Goal: Find specific page/section: Find specific page/section

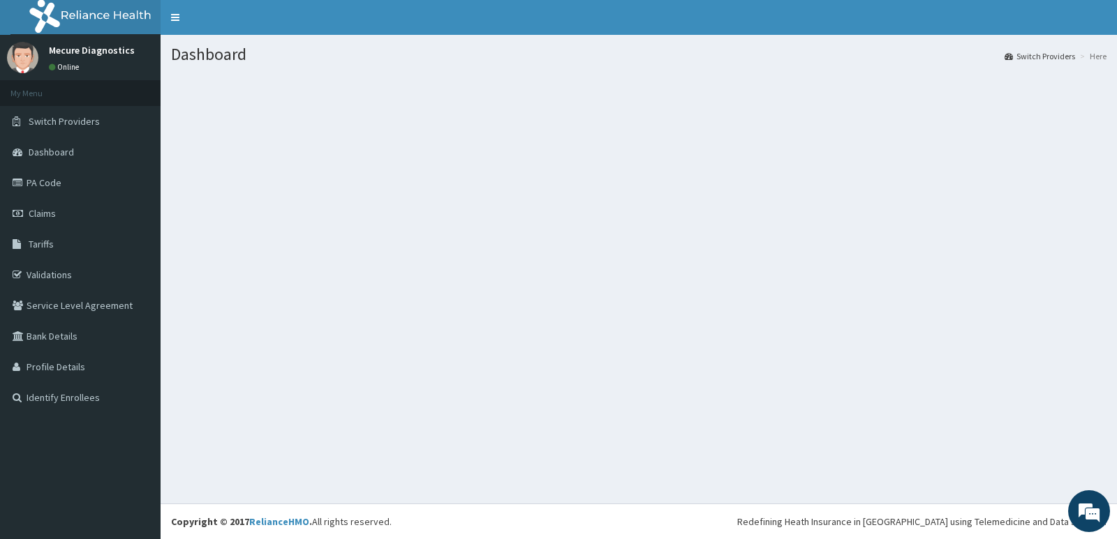
click at [1025, 53] on link "Switch Providers" at bounding box center [1039, 56] width 70 height 12
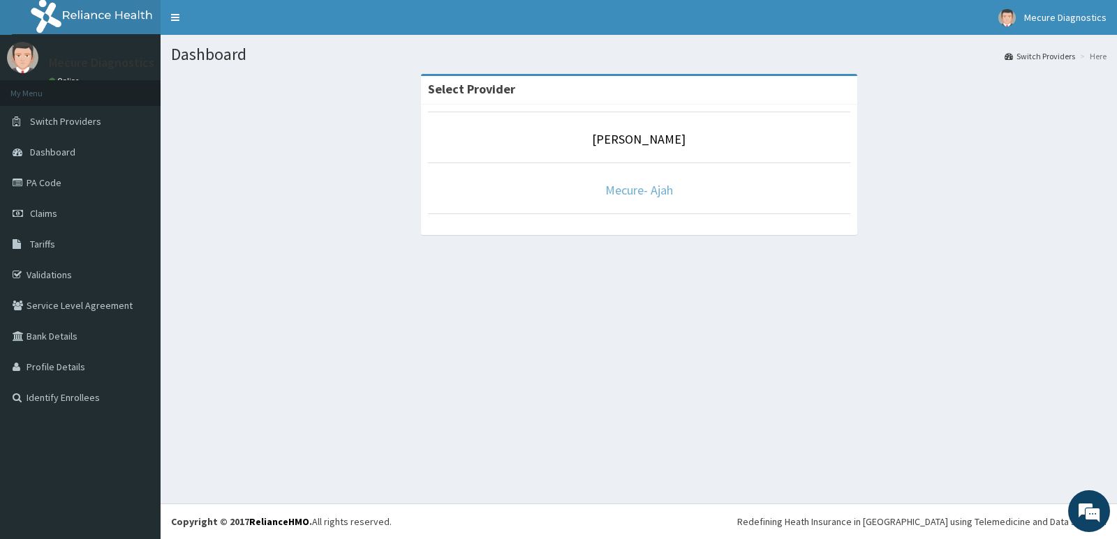
click at [634, 193] on link "Mecure- Ajah" at bounding box center [639, 190] width 68 height 16
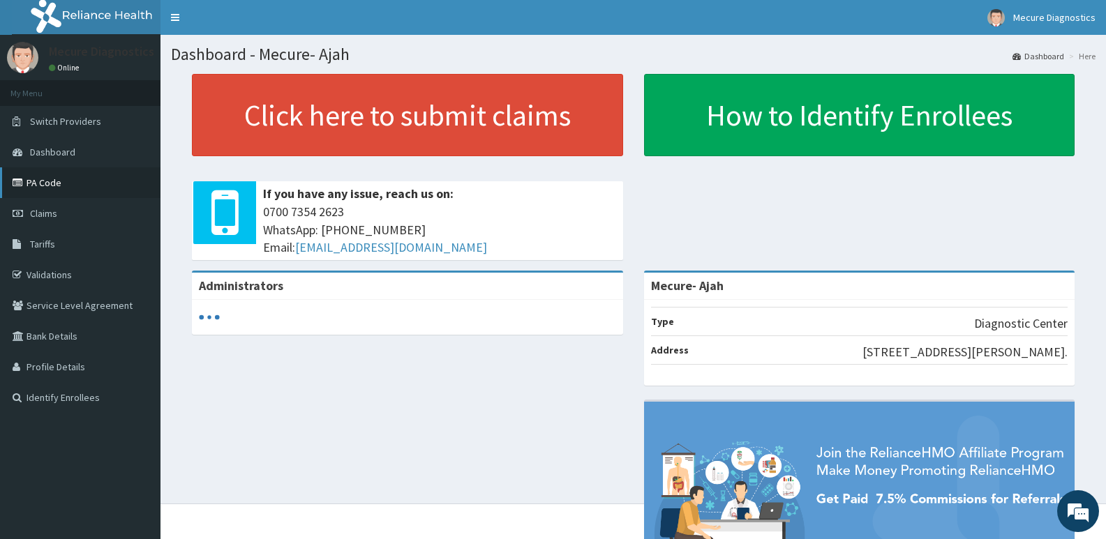
click at [53, 183] on link "PA Code" at bounding box center [80, 182] width 161 height 31
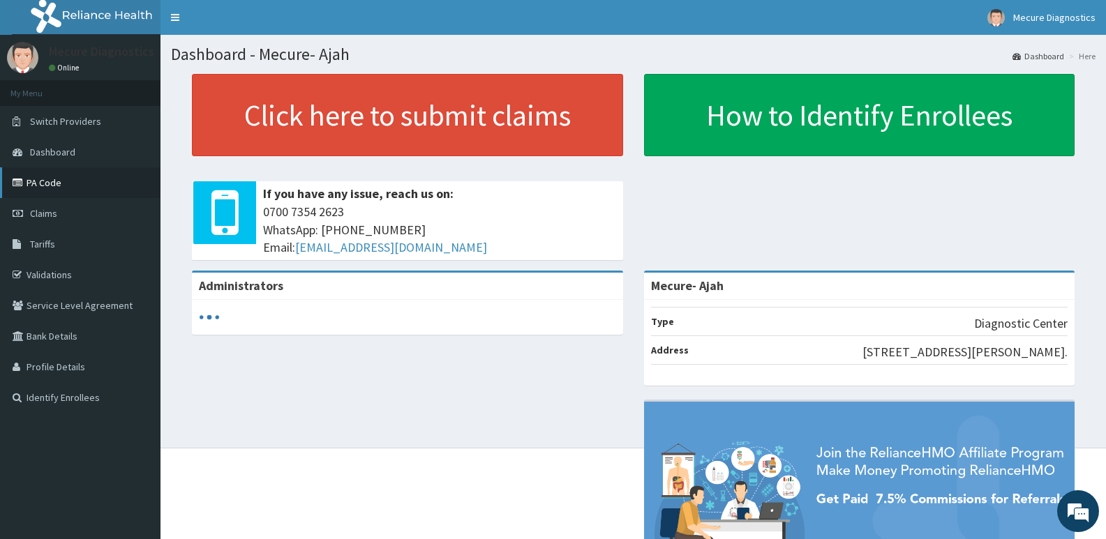
click at [67, 181] on link "PA Code" at bounding box center [80, 182] width 161 height 31
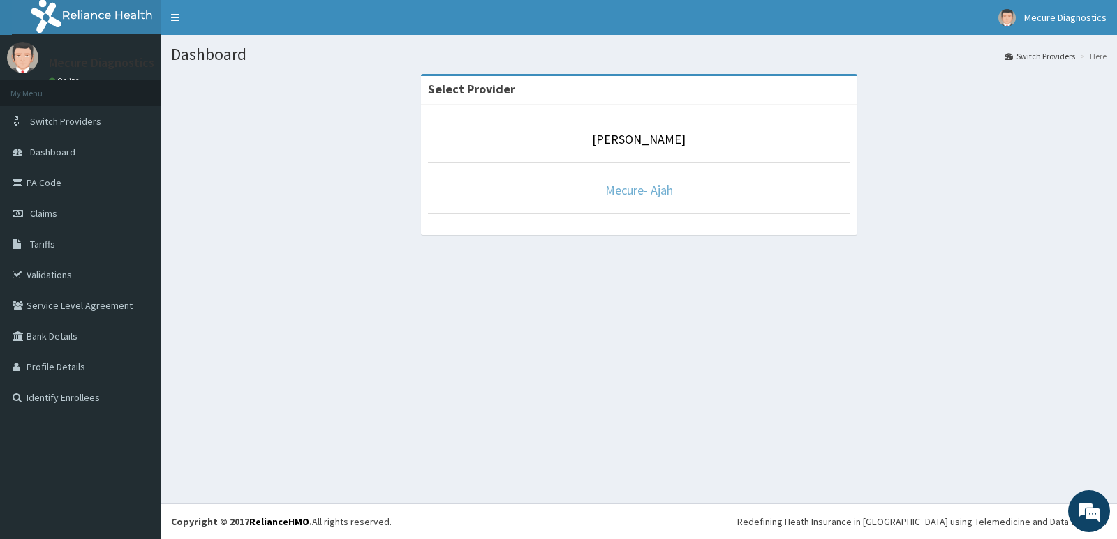
click at [636, 191] on link "Mecure- Ajah" at bounding box center [639, 190] width 68 height 16
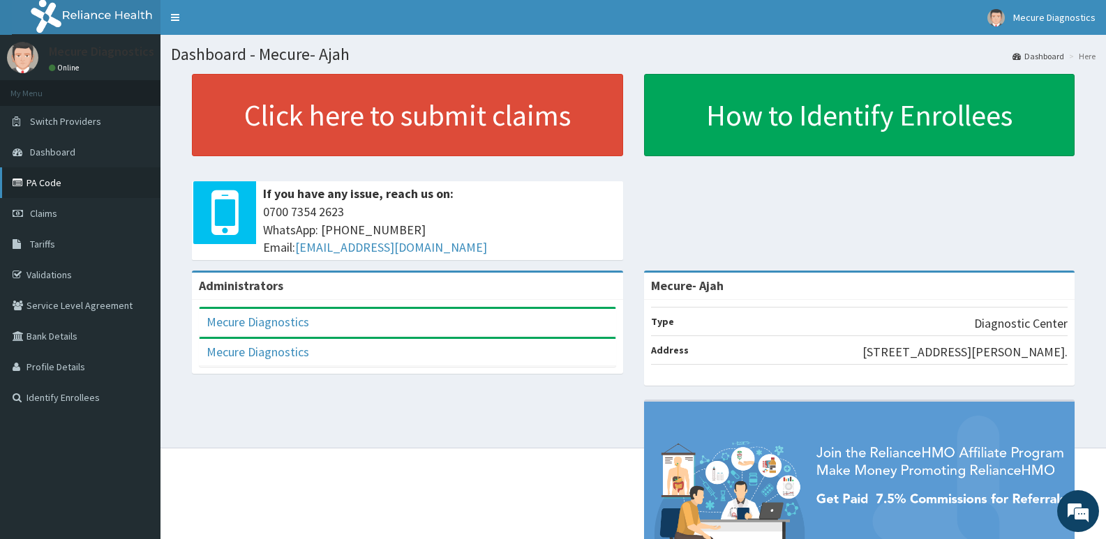
click at [57, 187] on link "PA Code" at bounding box center [80, 182] width 161 height 31
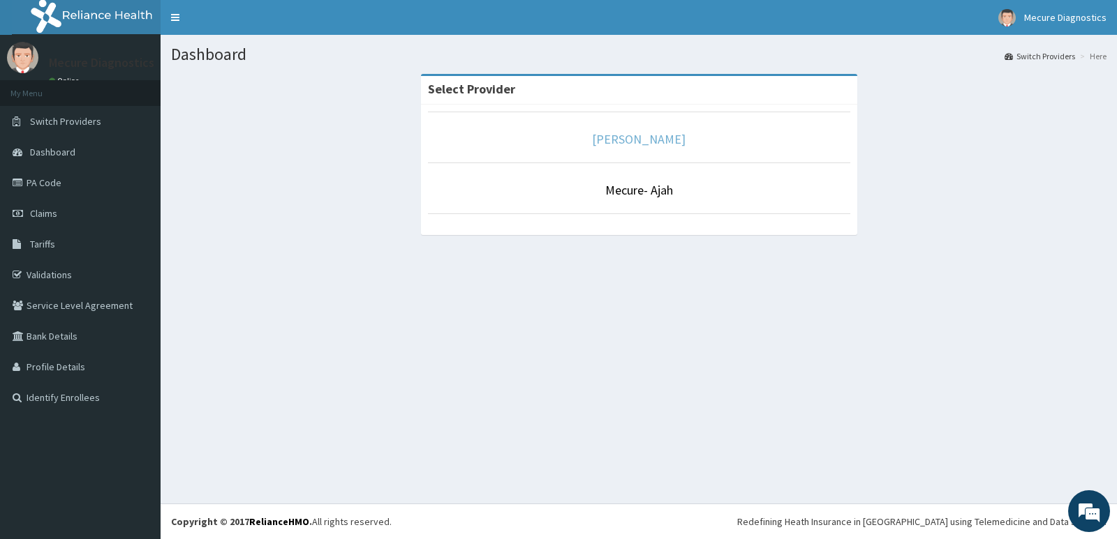
click at [626, 144] on link "Mecure-oshodi" at bounding box center [639, 139] width 94 height 16
click at [635, 138] on link "[PERSON_NAME]" at bounding box center [639, 139] width 94 height 16
click at [640, 138] on link "[PERSON_NAME]" at bounding box center [639, 139] width 94 height 16
click at [629, 195] on link "Mecure- Ajah" at bounding box center [639, 190] width 68 height 16
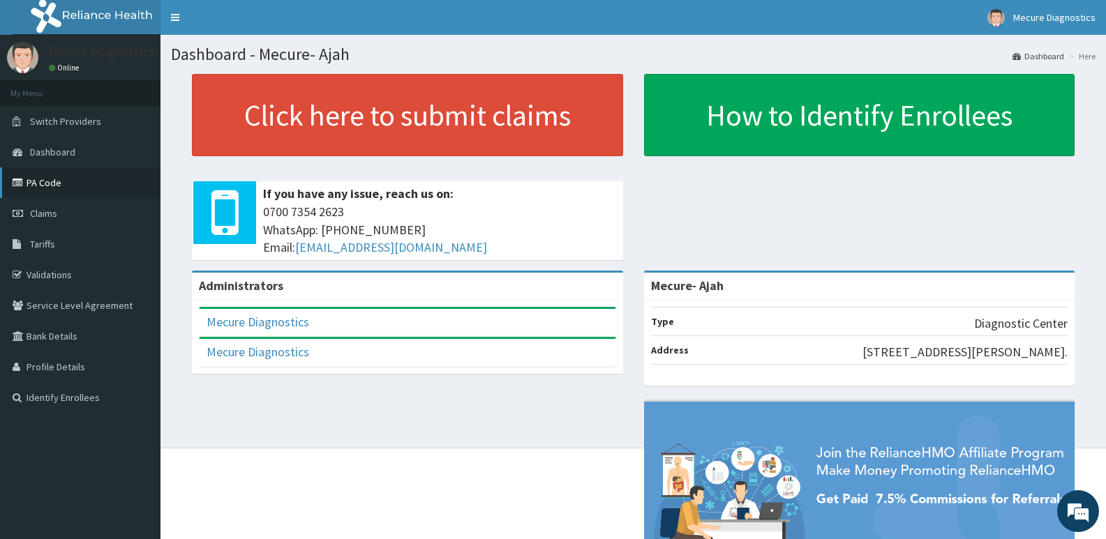
click at [44, 186] on link "PA Code" at bounding box center [80, 182] width 161 height 31
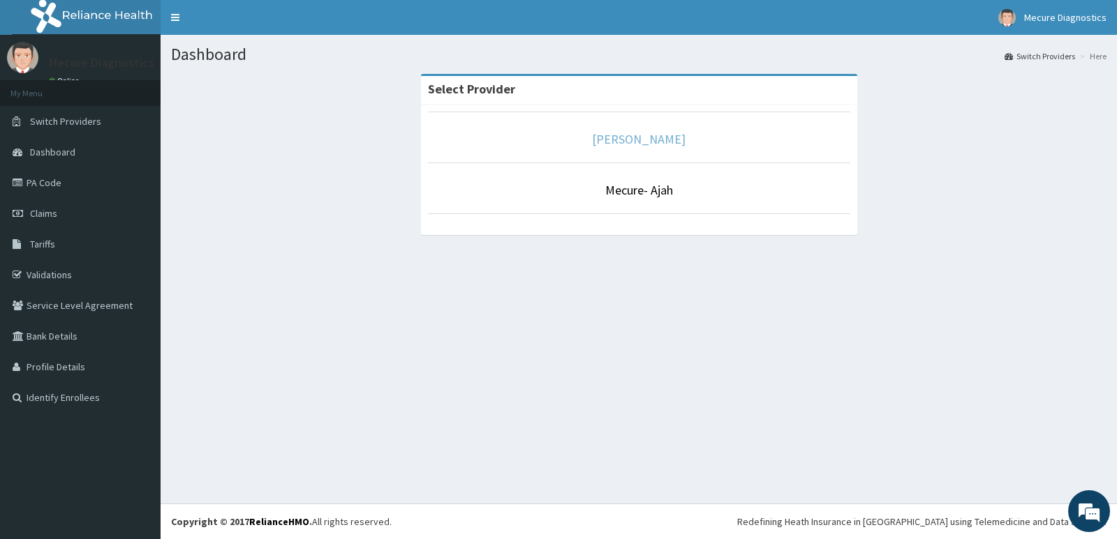
click at [641, 141] on link "[PERSON_NAME]" at bounding box center [639, 139] width 94 height 16
click at [635, 188] on link "Mecure- Ajah" at bounding box center [639, 190] width 68 height 16
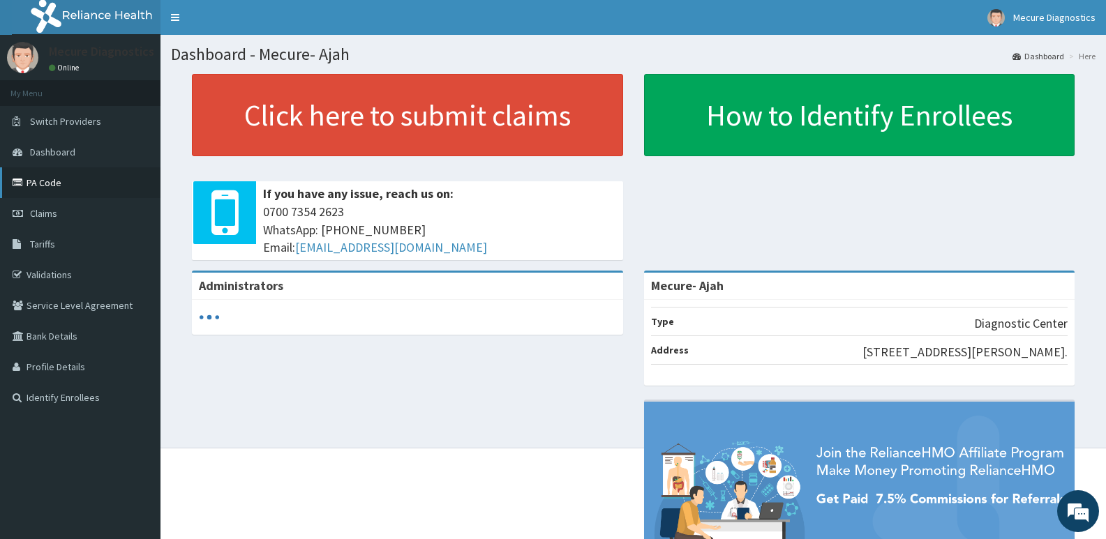
click at [49, 186] on link "PA Code" at bounding box center [80, 182] width 161 height 31
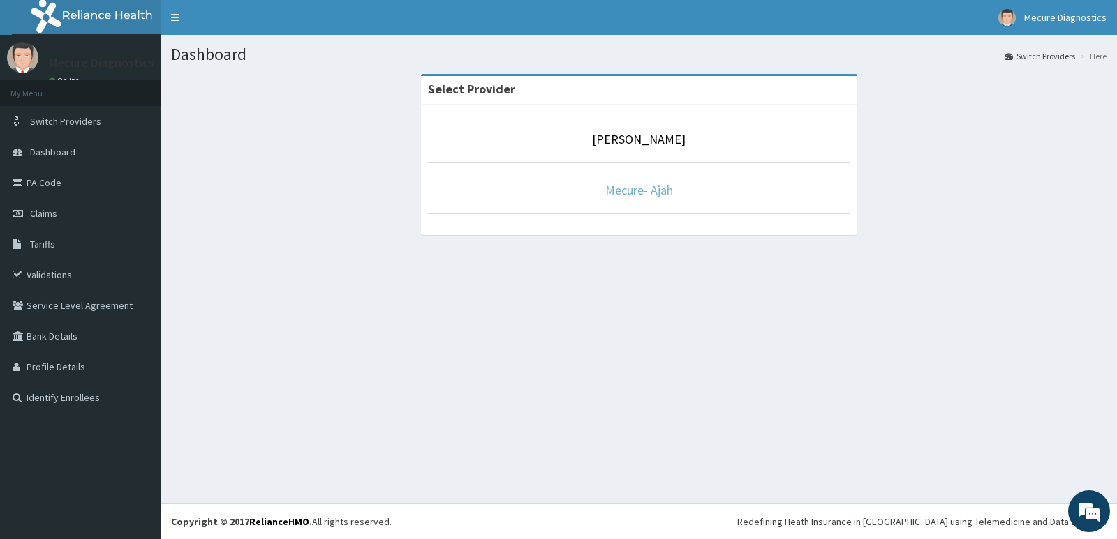
click at [628, 190] on link "Mecure- Ajah" at bounding box center [639, 190] width 68 height 16
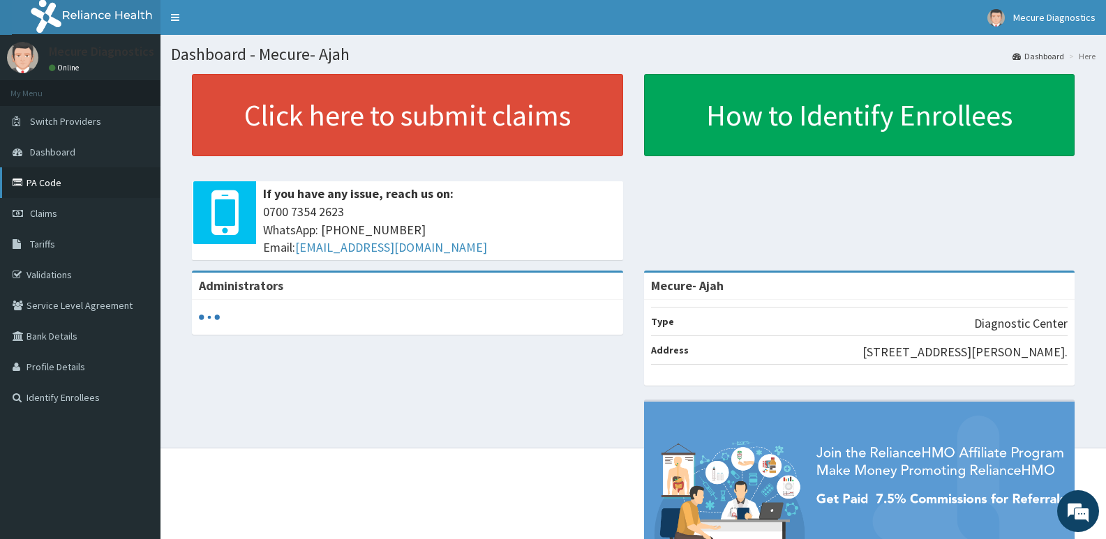
click at [33, 182] on link "PA Code" at bounding box center [80, 182] width 161 height 31
